Goal: Navigation & Orientation: Find specific page/section

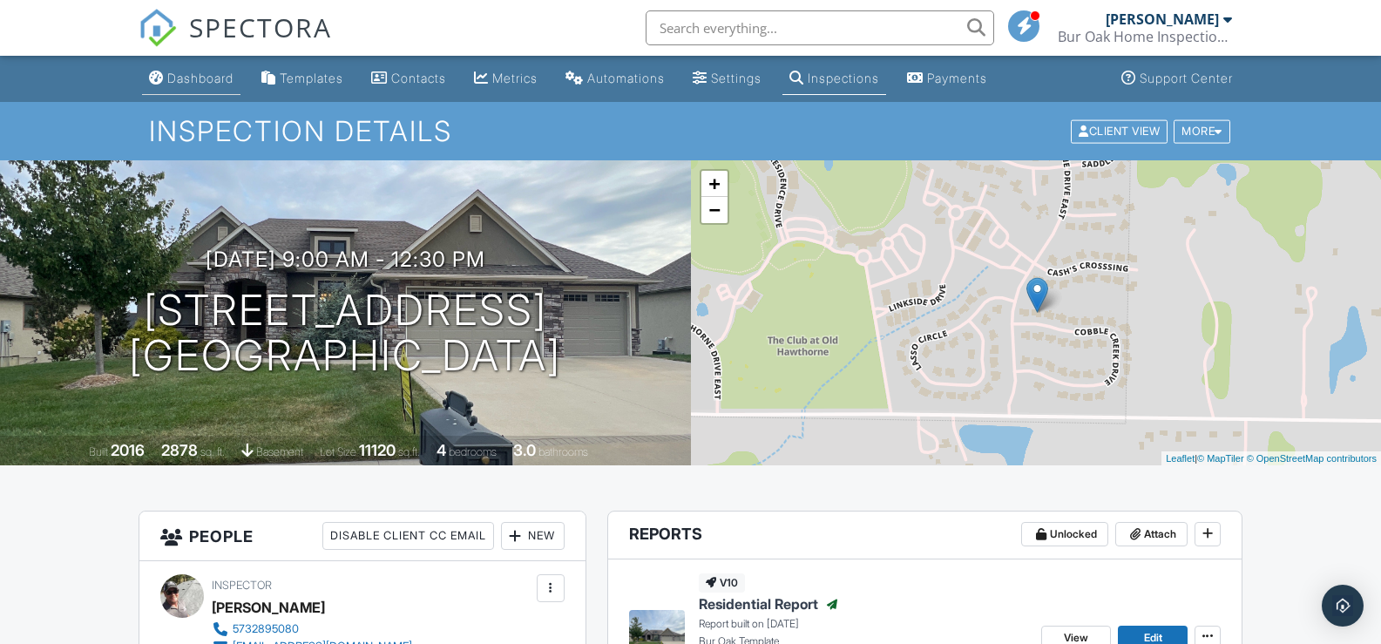
click at [226, 85] on div "Dashboard" at bounding box center [200, 78] width 66 height 15
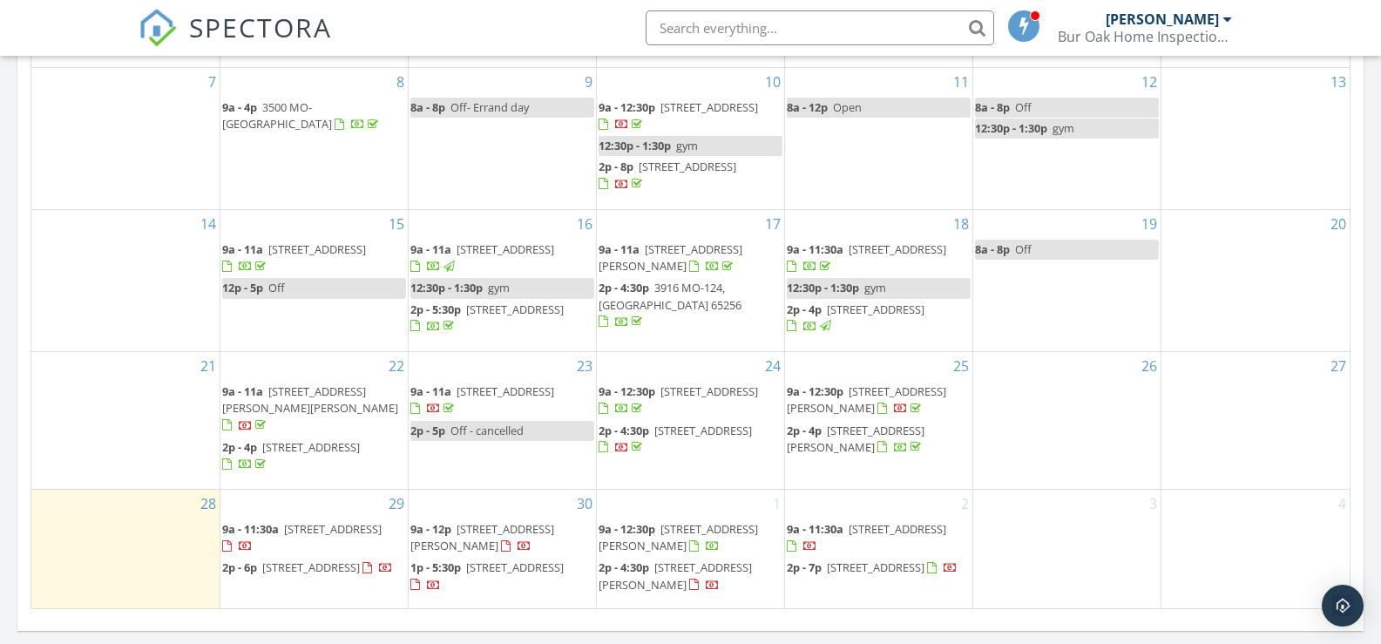
scroll to position [959, 0]
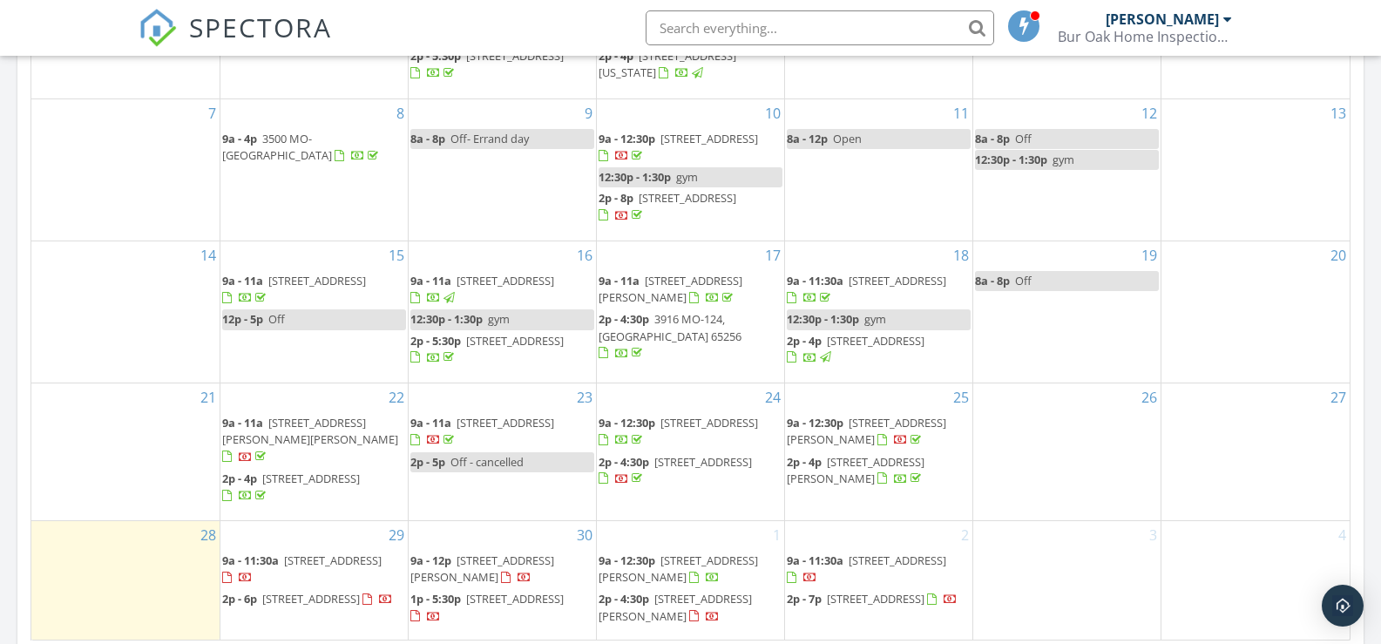
click at [295, 287] on span "1307 Garden Ct, Columbia 65203" at bounding box center [317, 281] width 98 height 16
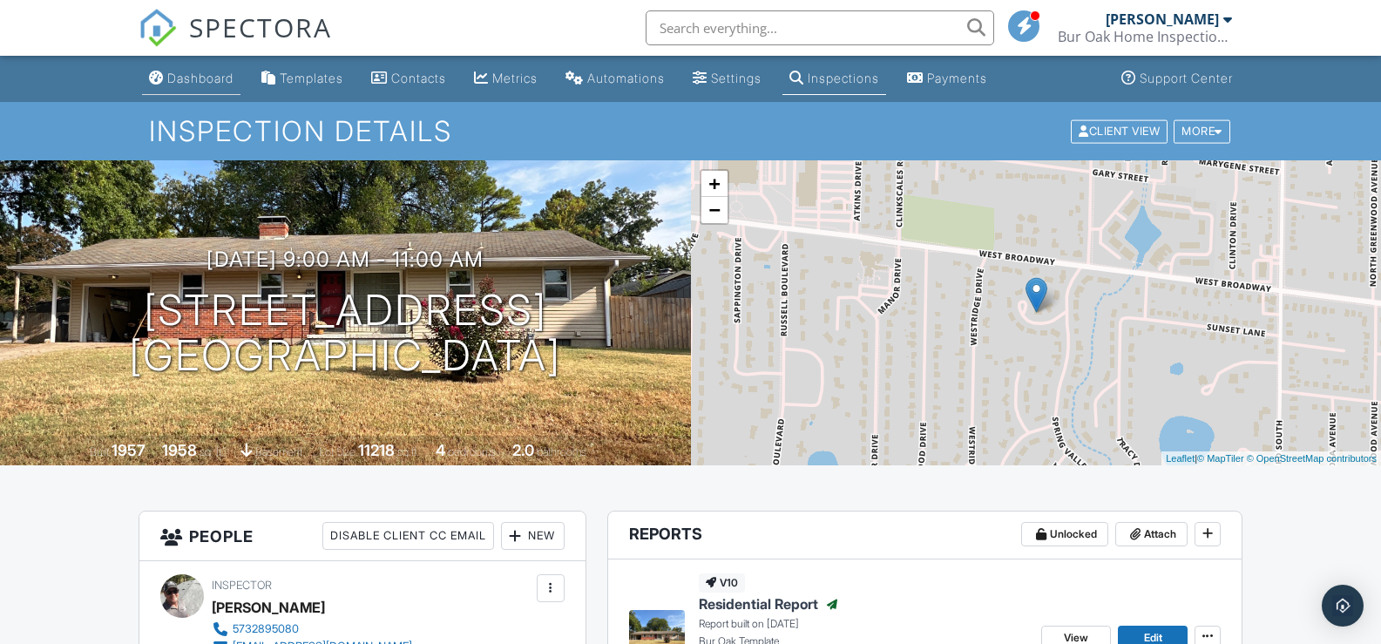
click at [223, 85] on link "Dashboard" at bounding box center [191, 79] width 98 height 32
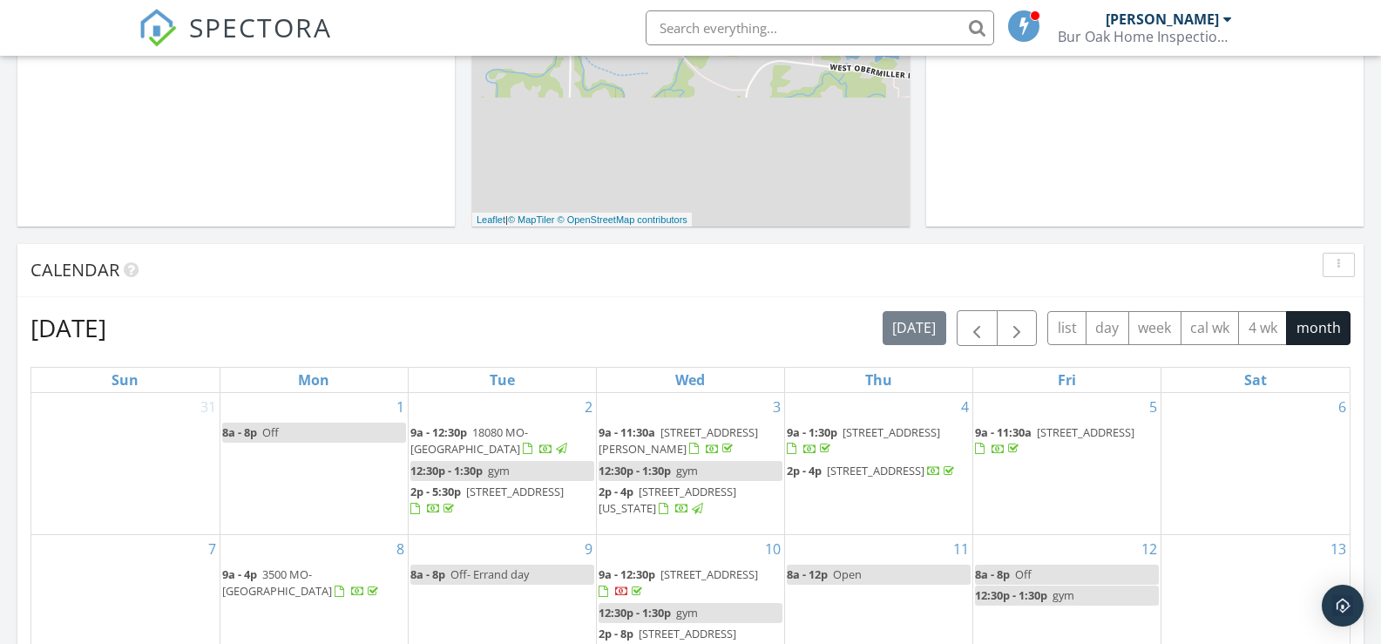
scroll to position [959, 0]
